Goal: Book appointment/travel/reservation

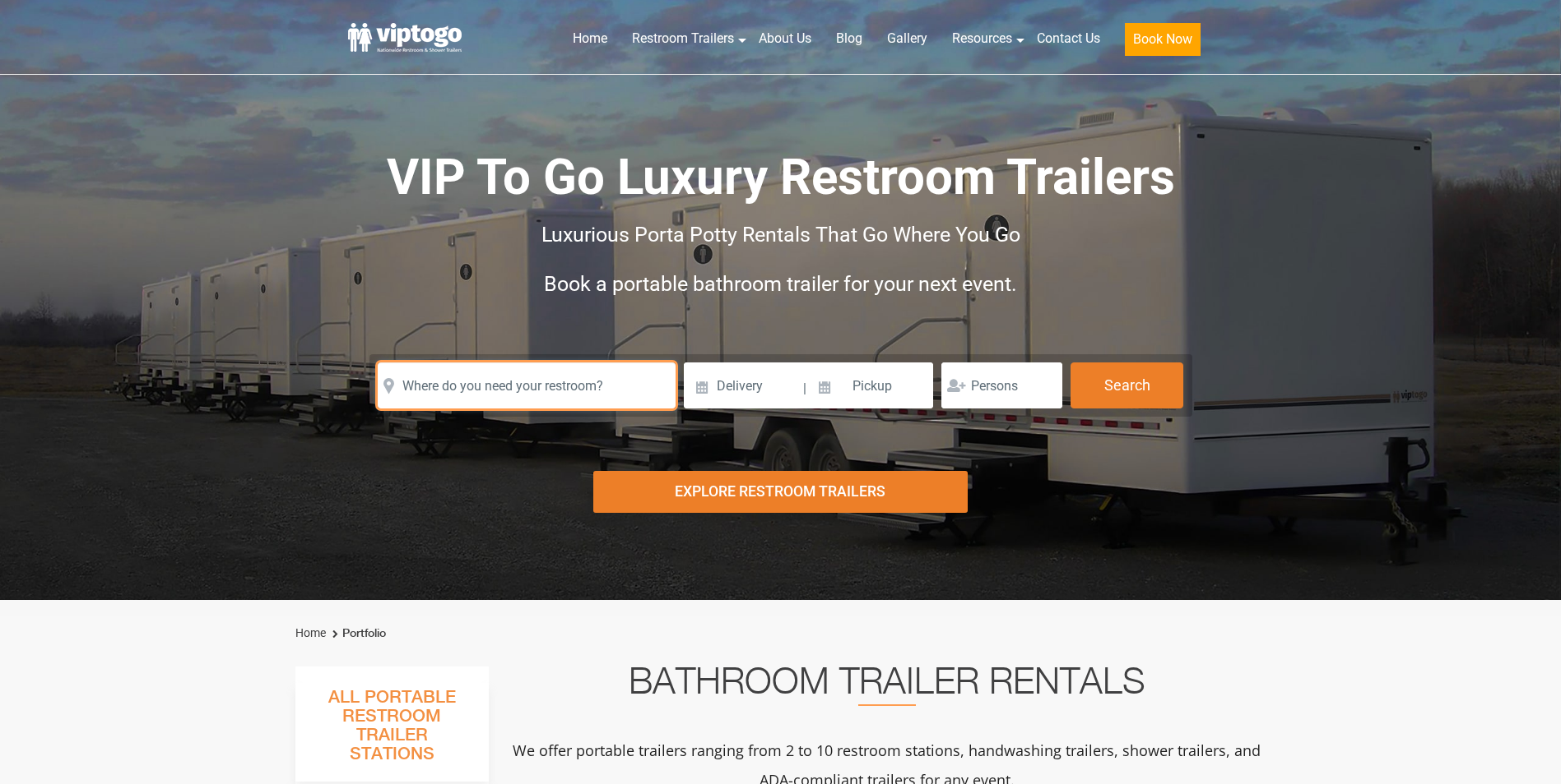
click at [559, 379] on input "text" at bounding box center [526, 386] width 297 height 46
drag, startPoint x: 495, startPoint y: 389, endPoint x: 478, endPoint y: 375, distance: 22.0
click at [495, 389] on input "text" at bounding box center [526, 386] width 297 height 46
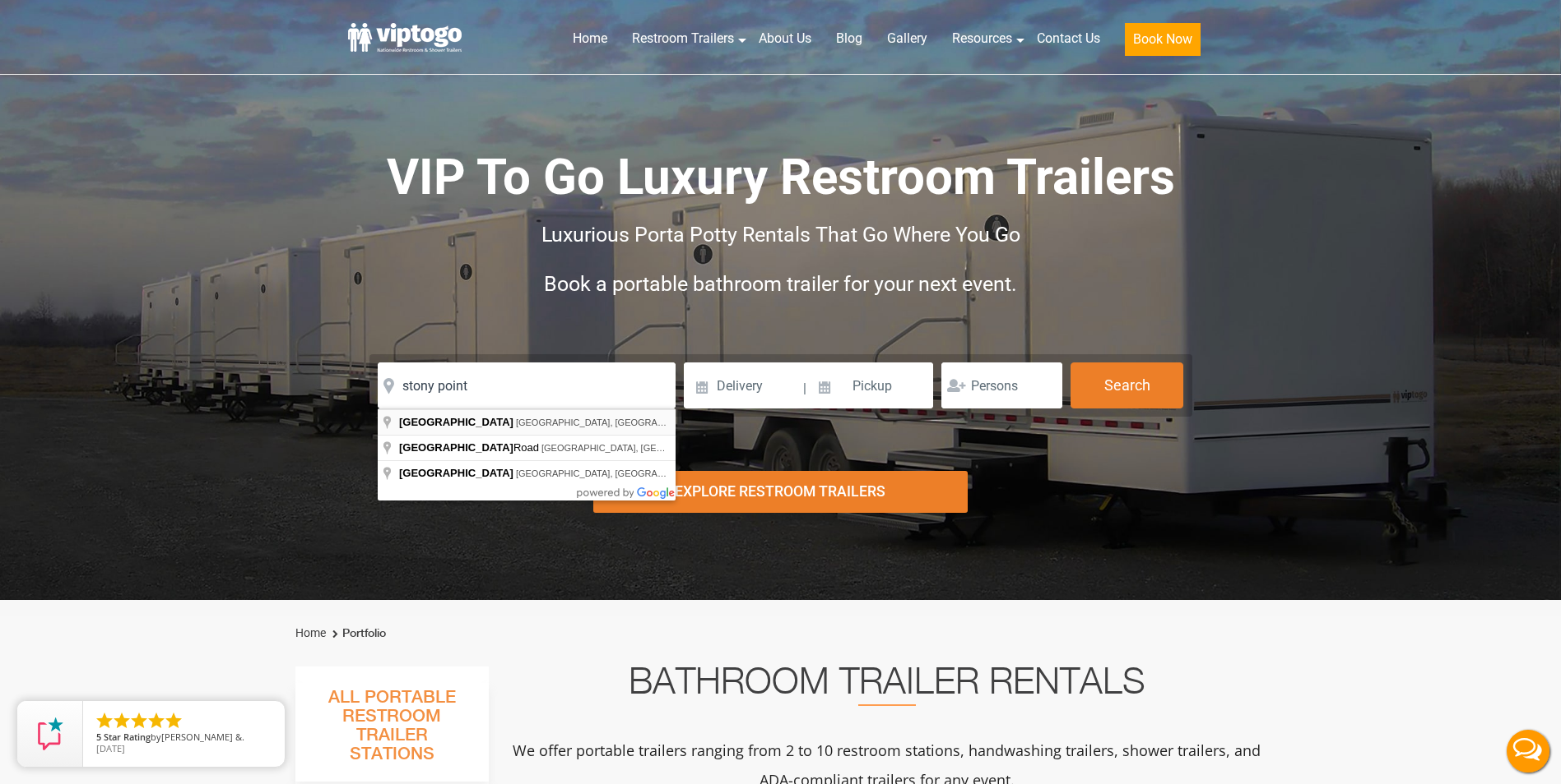
type input "[GEOGRAPHIC_DATA], [GEOGRAPHIC_DATA], [GEOGRAPHIC_DATA]"
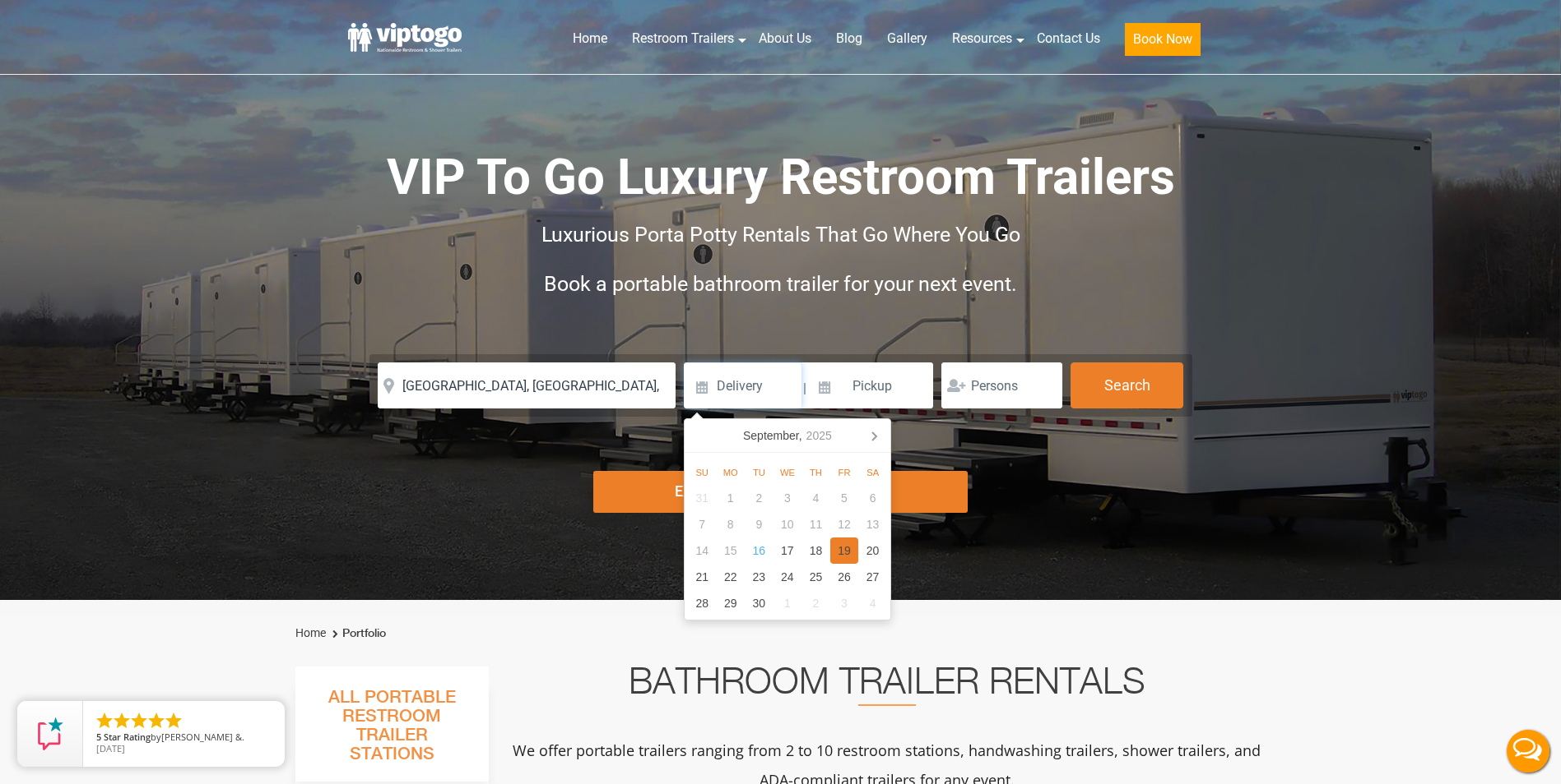
click at [847, 551] on div "19" at bounding box center [844, 551] width 29 height 26
type input "[DATE]"
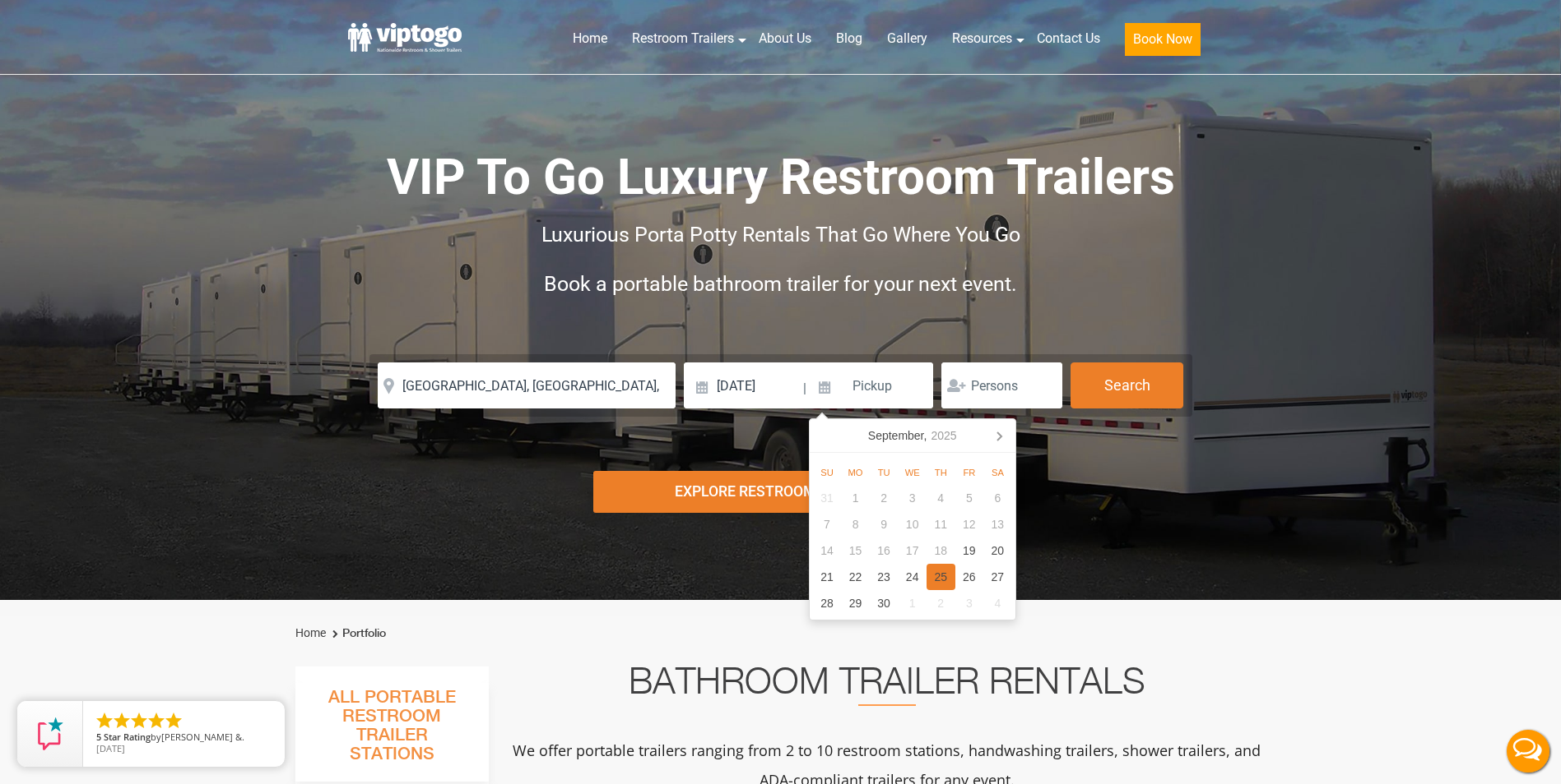
click at [934, 578] on div "25" at bounding box center [940, 578] width 29 height 26
type input "[DATE]"
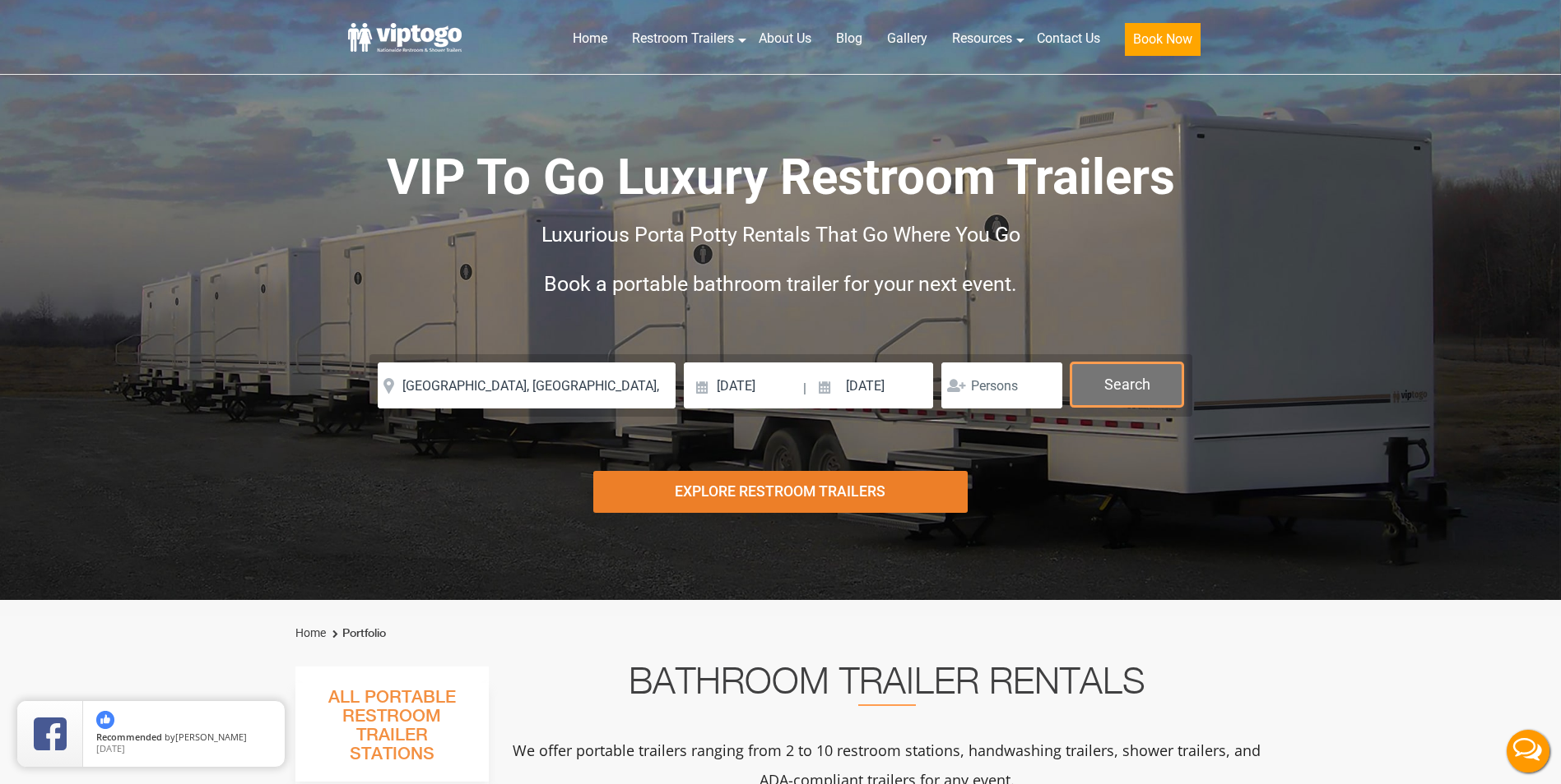
click at [1161, 386] on button "Search" at bounding box center [1127, 385] width 113 height 45
click at [1164, 391] on button "Search" at bounding box center [1127, 385] width 113 height 45
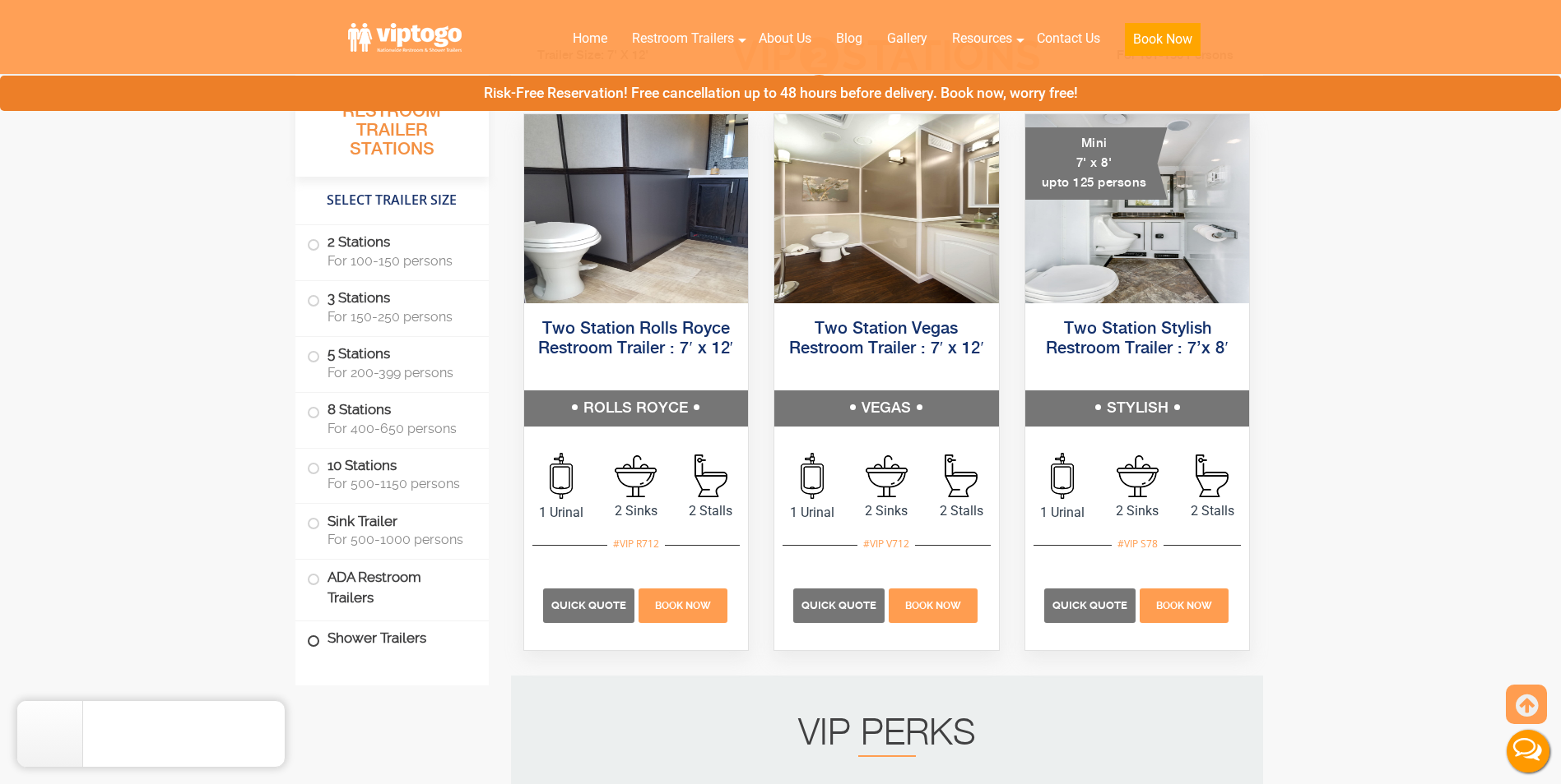
scroll to position [822, 0]
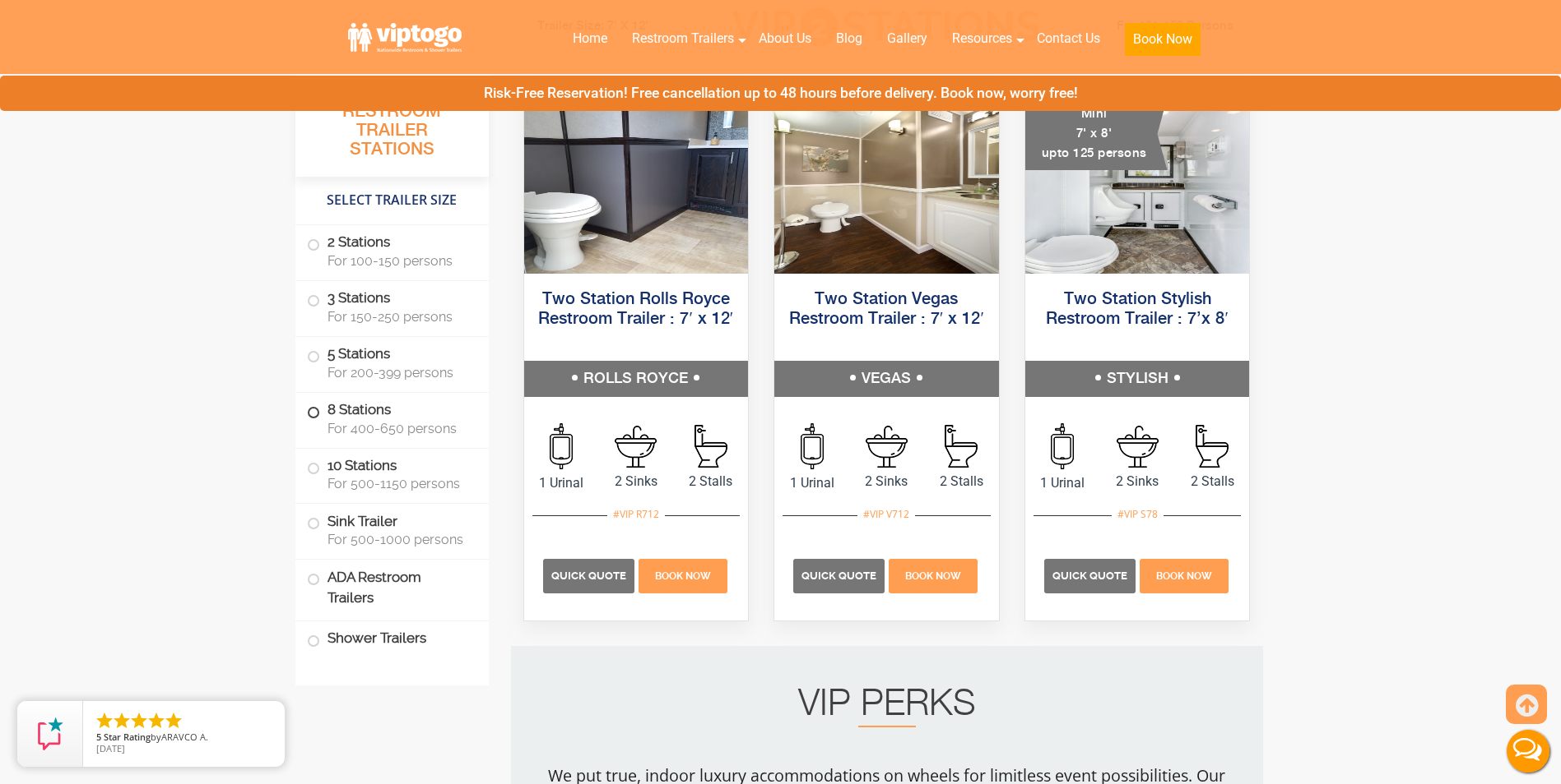
click at [405, 428] on span "For 400-650 persons" at bounding box center [398, 429] width 142 height 16
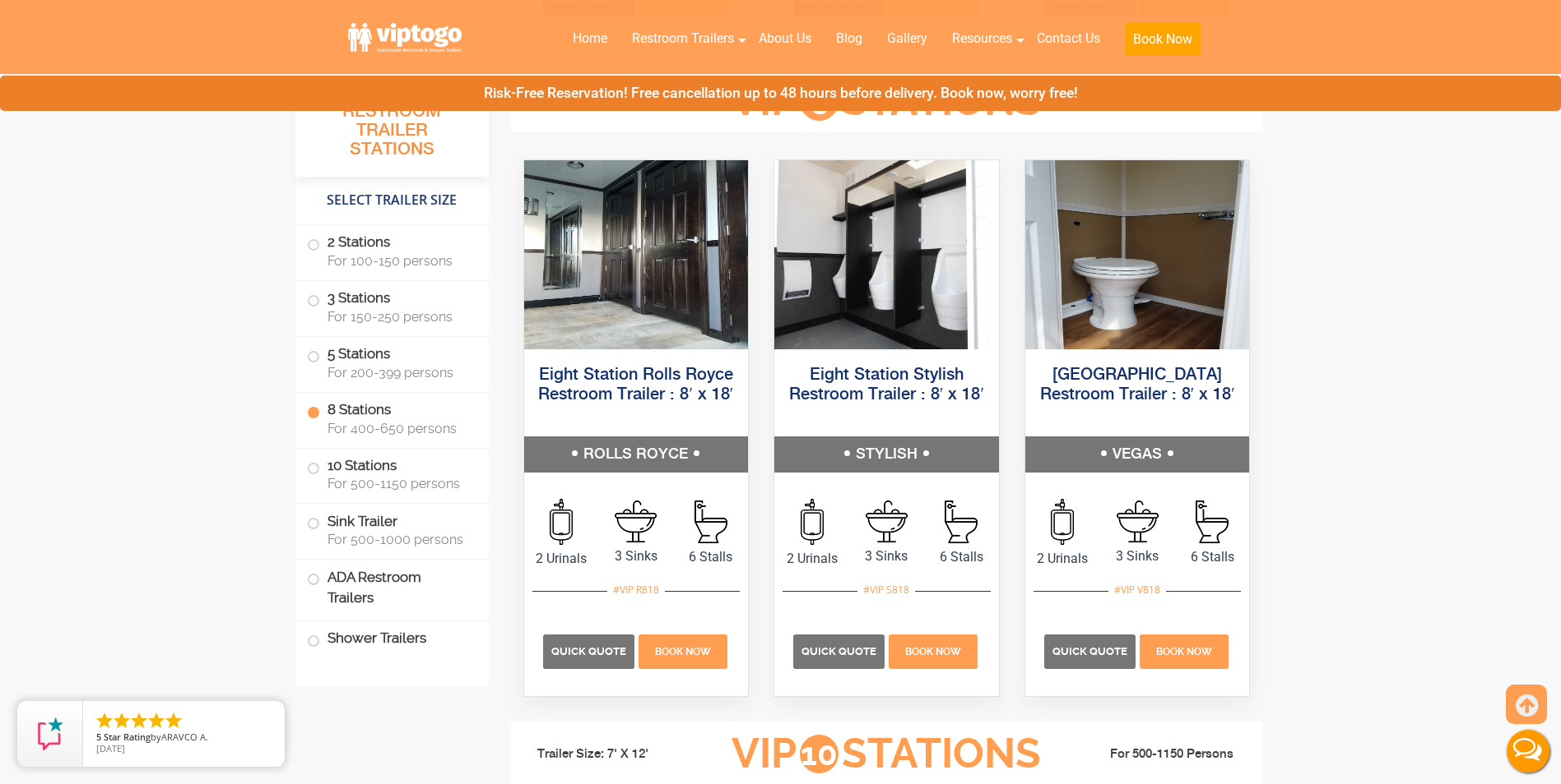
scroll to position [3141, 0]
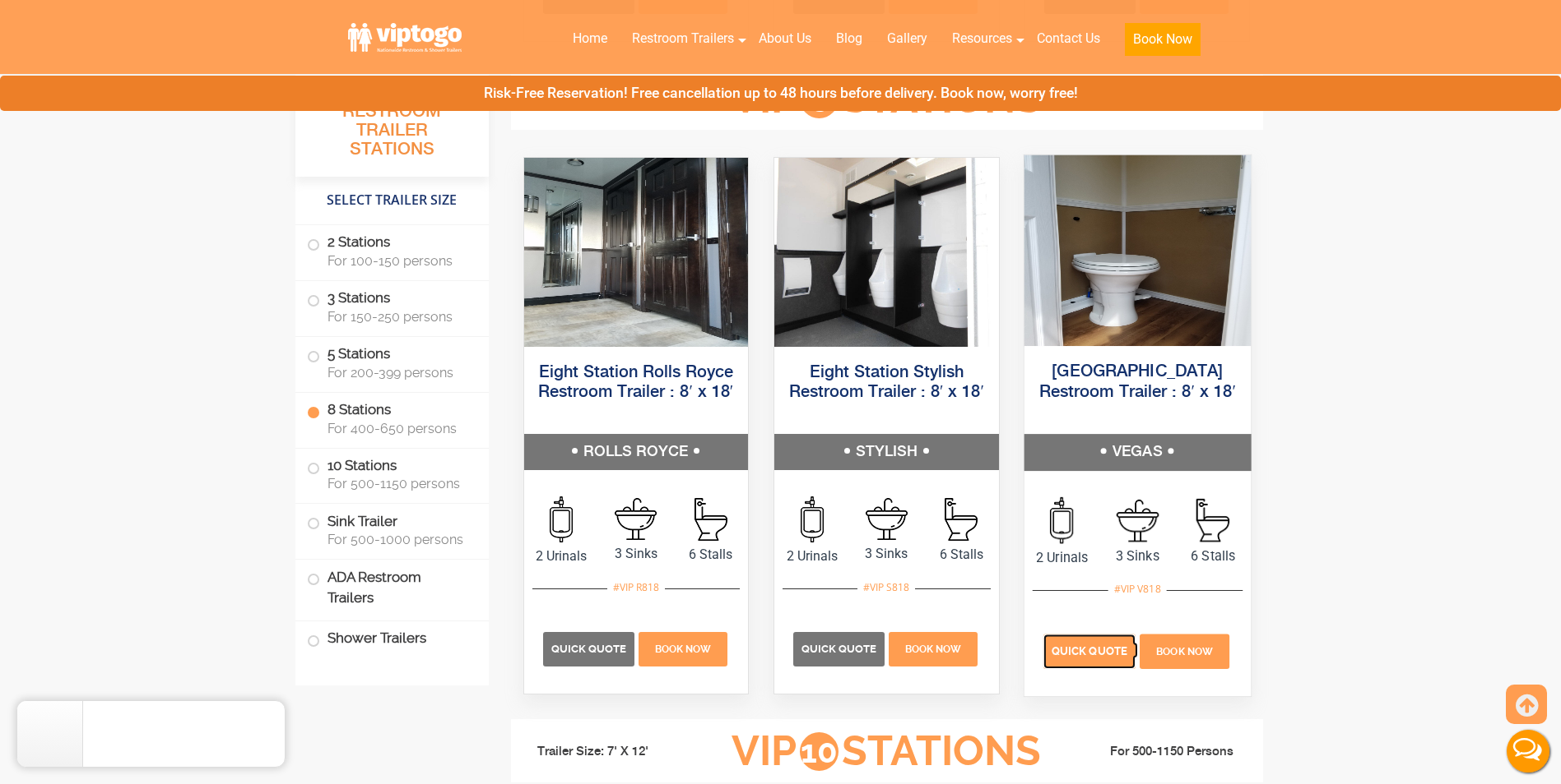
click at [1102, 650] on span "Quick Quote" at bounding box center [1090, 650] width 76 height 12
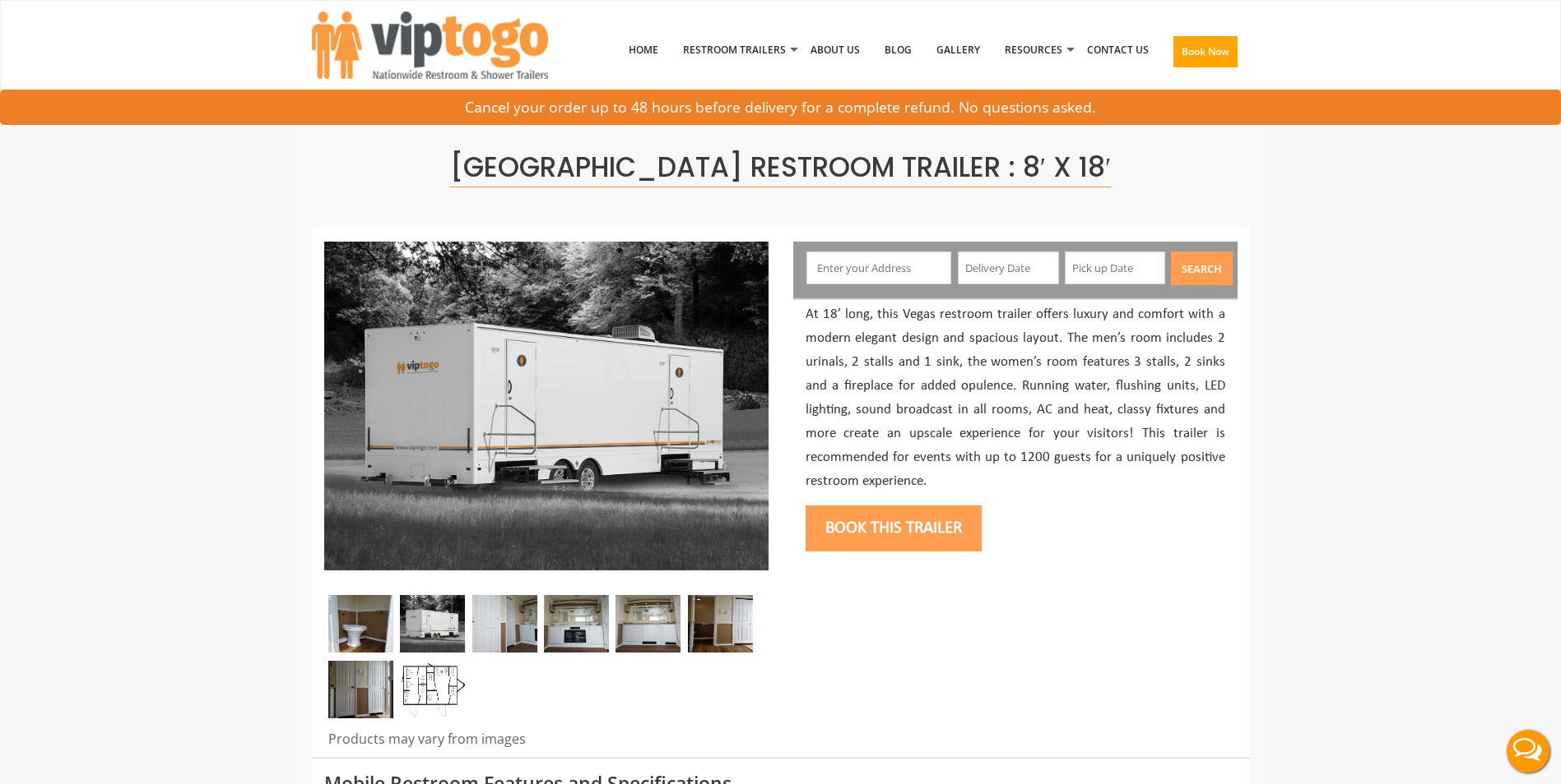
click at [826, 258] on input "text" at bounding box center [878, 267] width 145 height 33
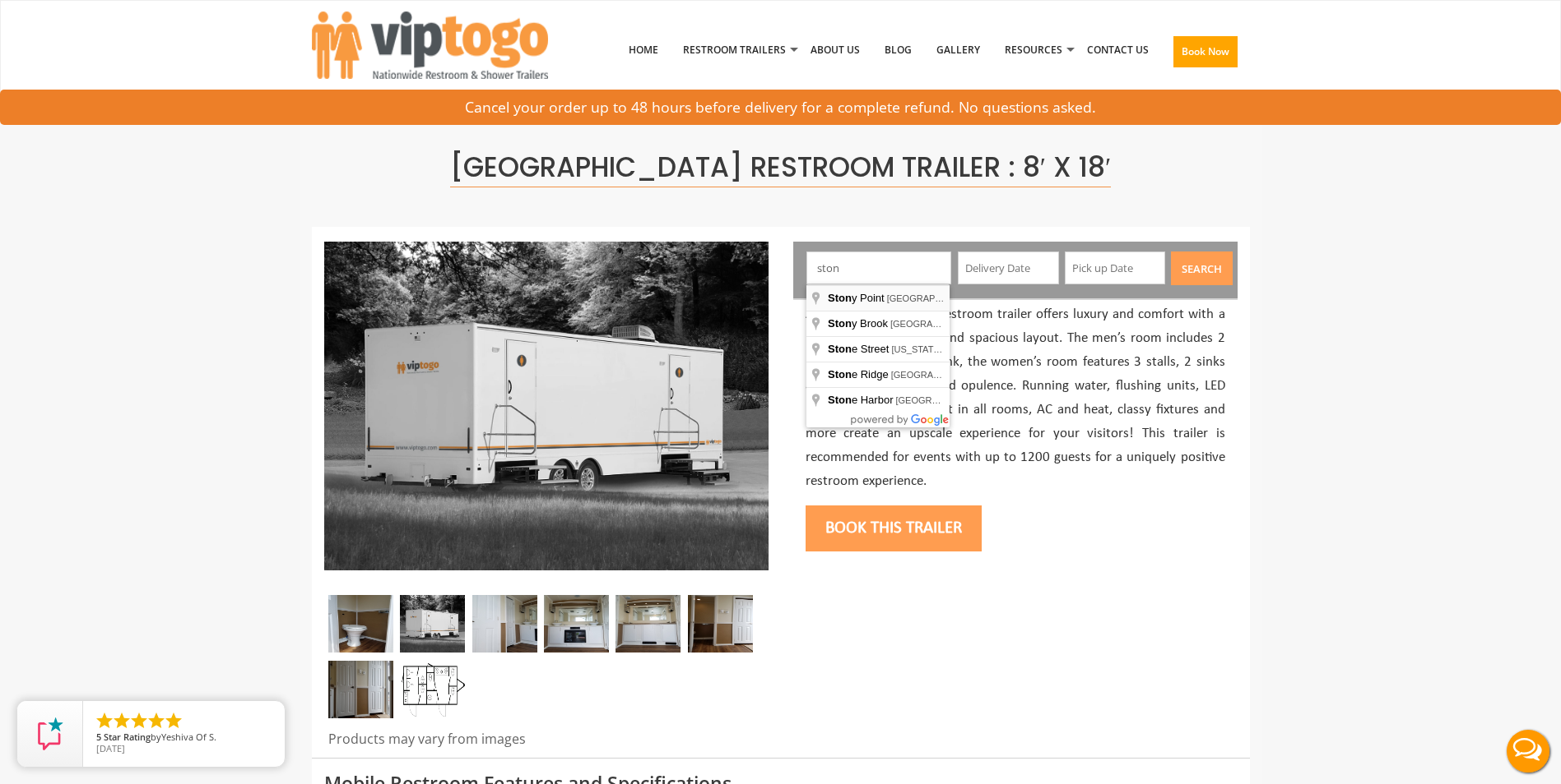
type input "[GEOGRAPHIC_DATA], [GEOGRAPHIC_DATA], [GEOGRAPHIC_DATA]"
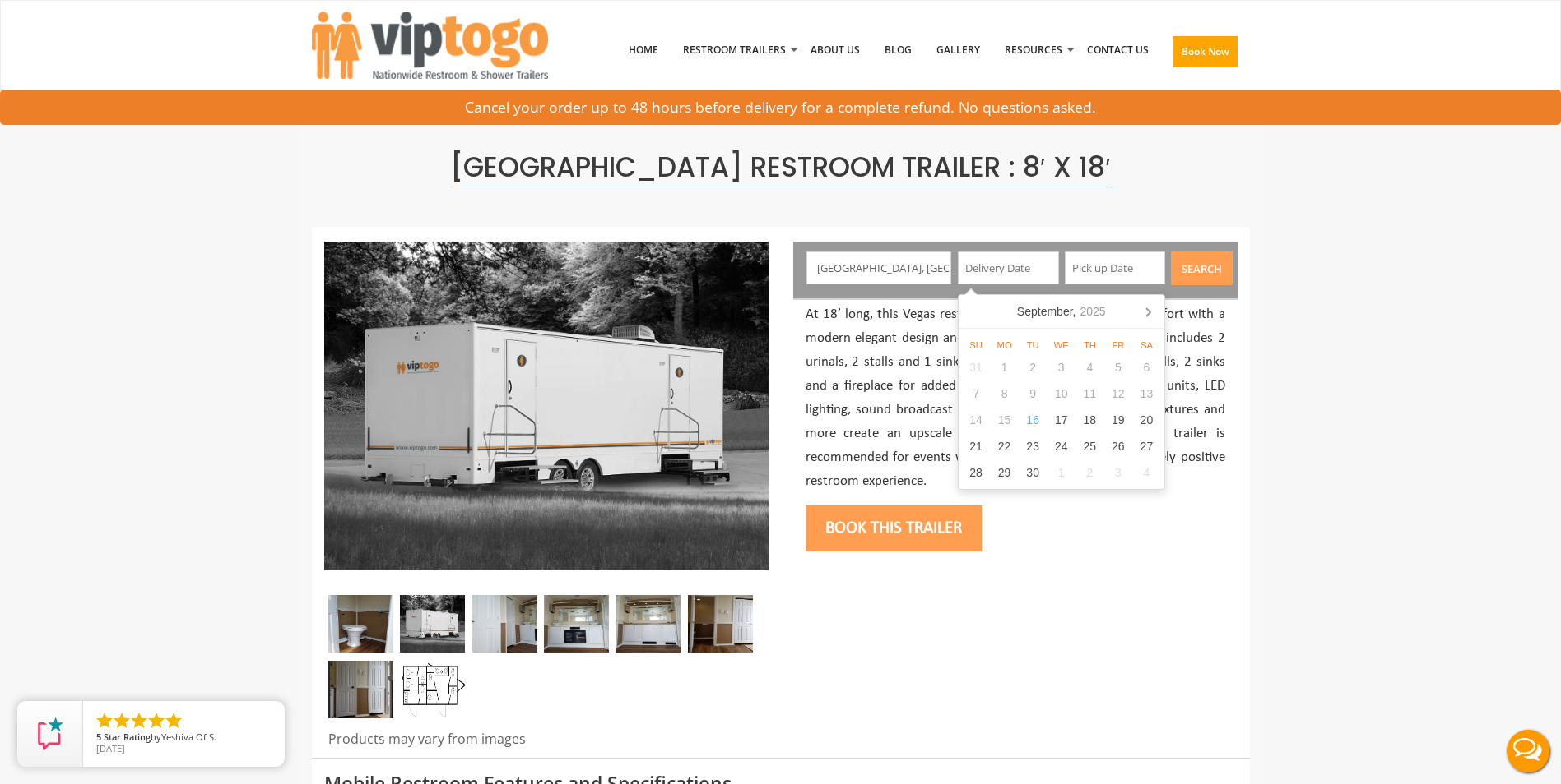
click at [989, 269] on input "text" at bounding box center [1008, 267] width 101 height 33
click at [1123, 419] on div "19" at bounding box center [1118, 420] width 29 height 26
type input "[DATE]"
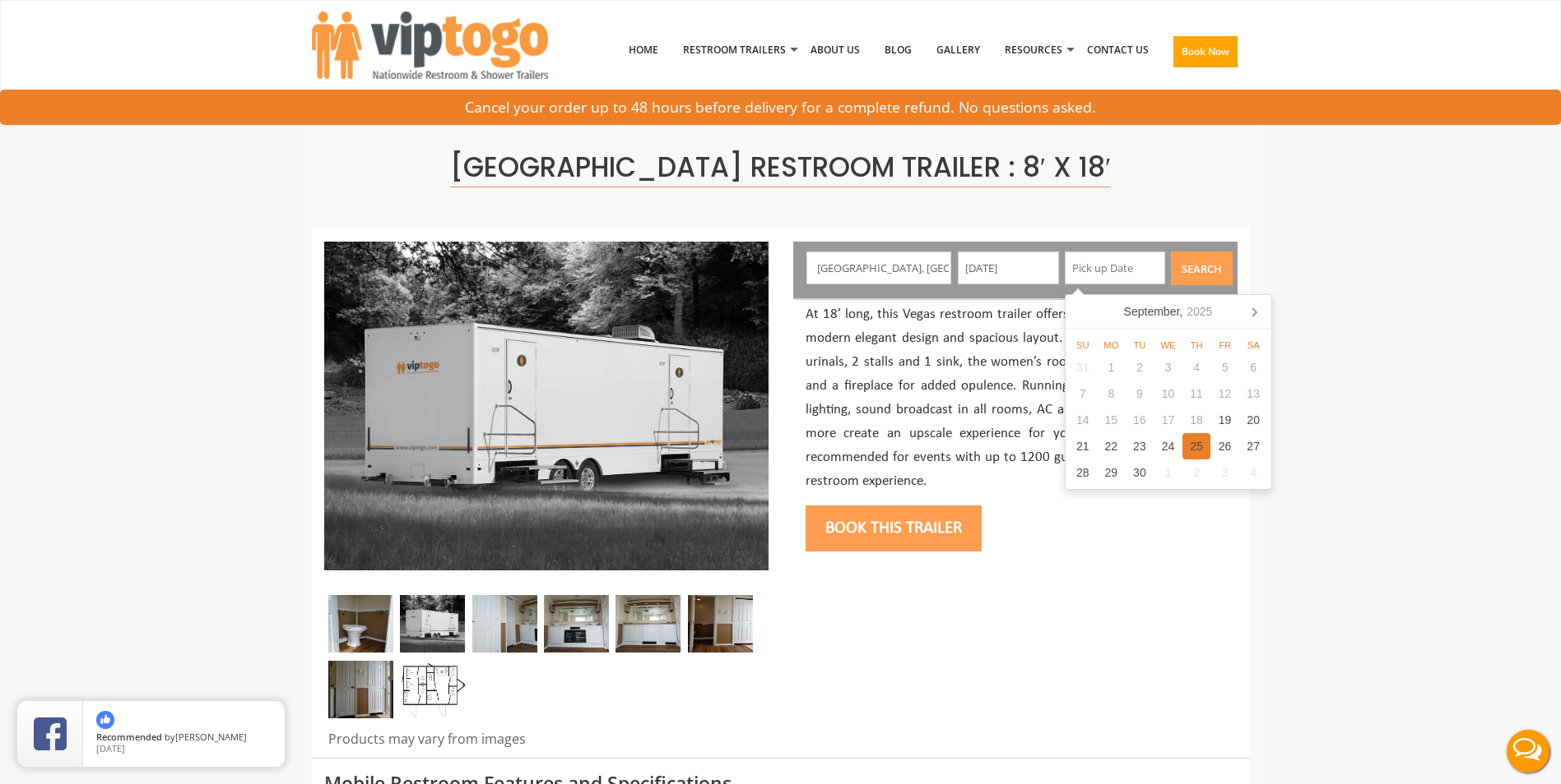
click at [1198, 452] on div "25" at bounding box center [1197, 446] width 29 height 26
type input "[DATE]"
click at [1209, 261] on button "Search" at bounding box center [1202, 268] width 62 height 34
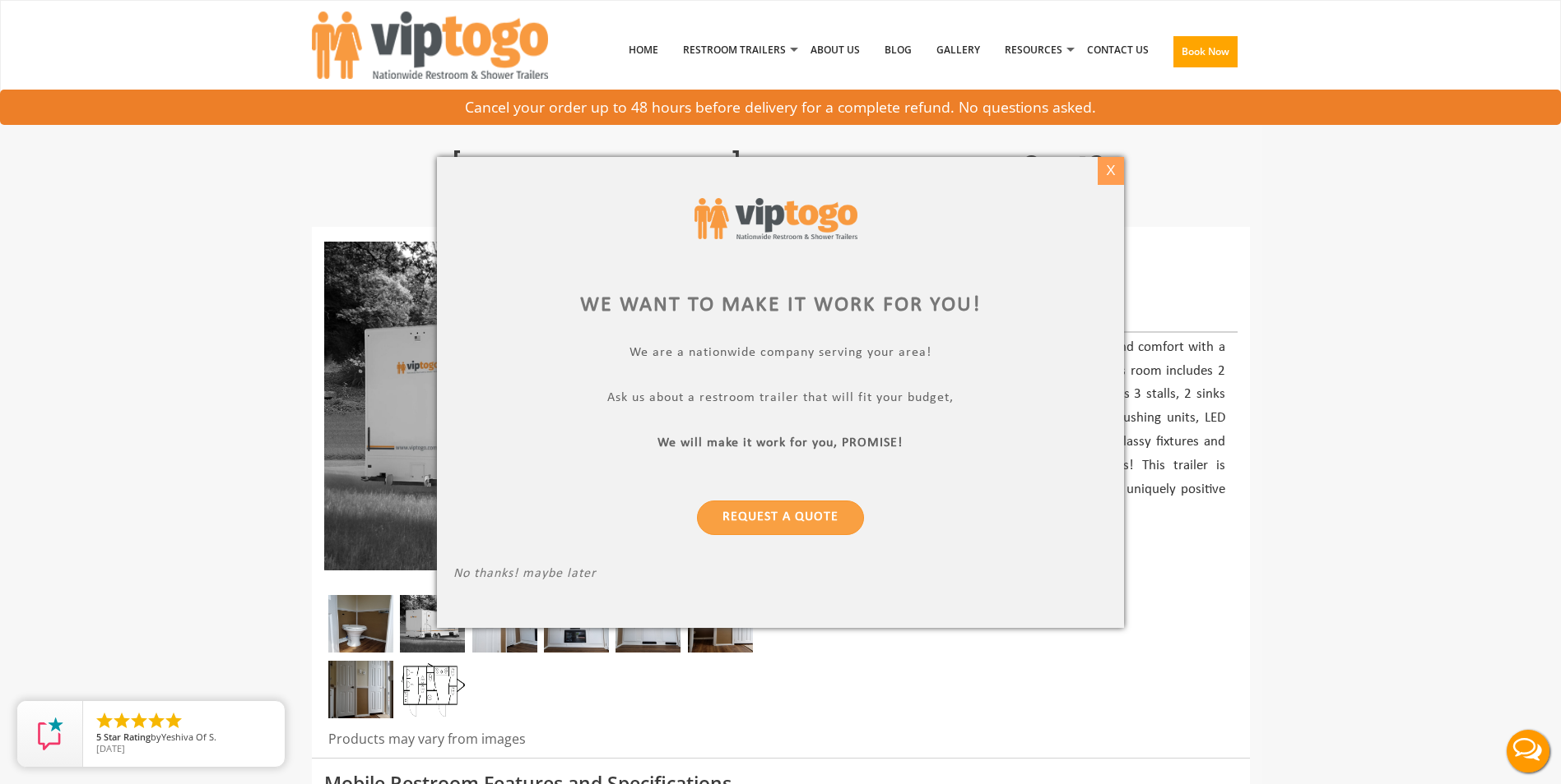
click at [1122, 168] on div "X" at bounding box center [1112, 171] width 26 height 28
